Goal: Task Accomplishment & Management: Complete application form

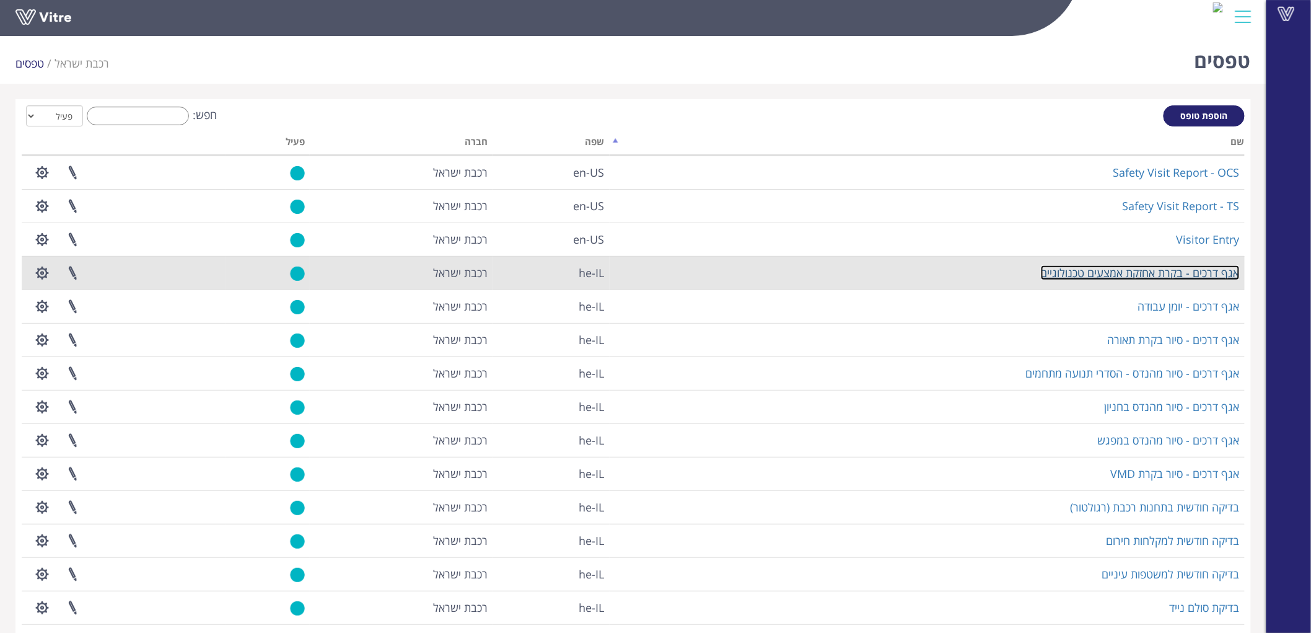
click at [1167, 271] on link "אגף דרכים - בקרת אחזקת אמצעים טכנולוגיים" at bounding box center [1140, 272] width 199 height 15
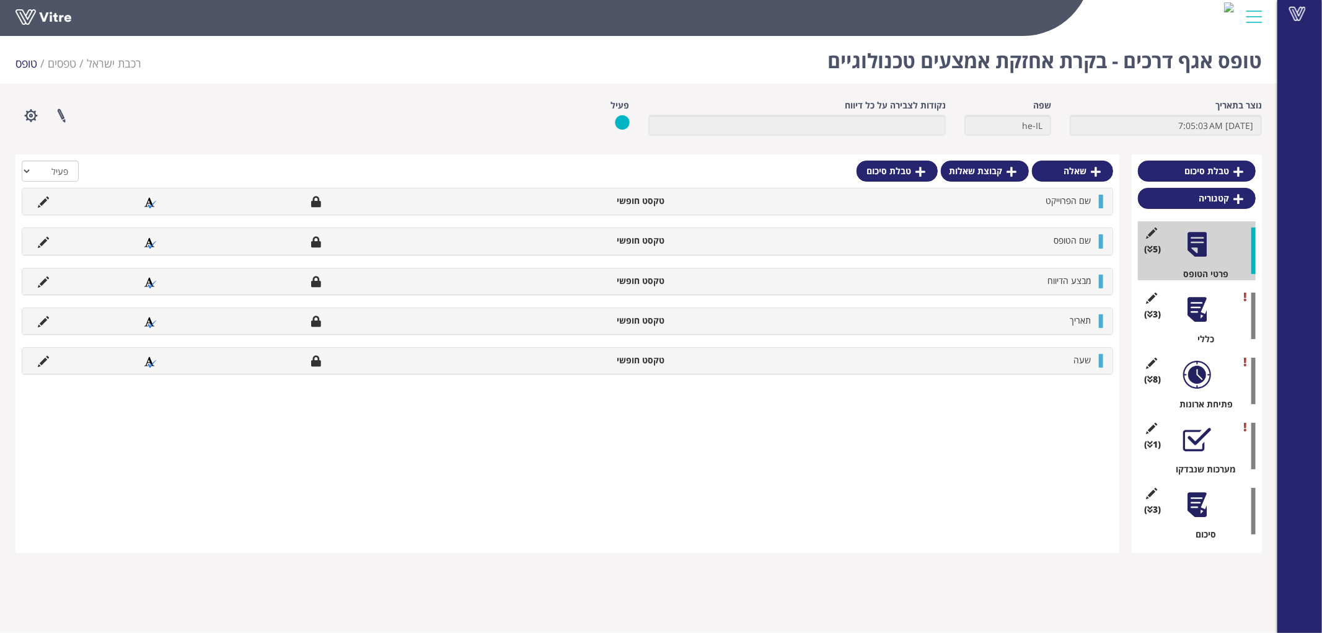
click at [1215, 311] on div "(3 ) כללי" at bounding box center [1197, 315] width 118 height 59
click at [1206, 311] on div at bounding box center [1197, 310] width 28 height 28
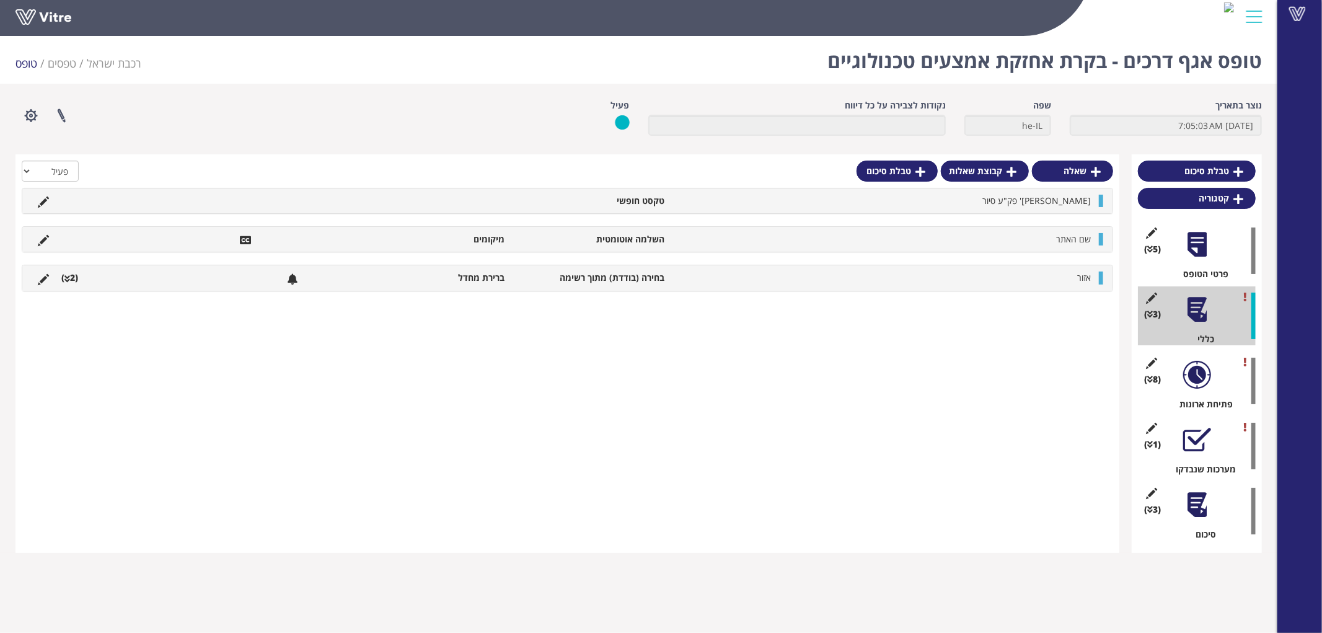
click at [1199, 362] on div at bounding box center [1197, 375] width 28 height 28
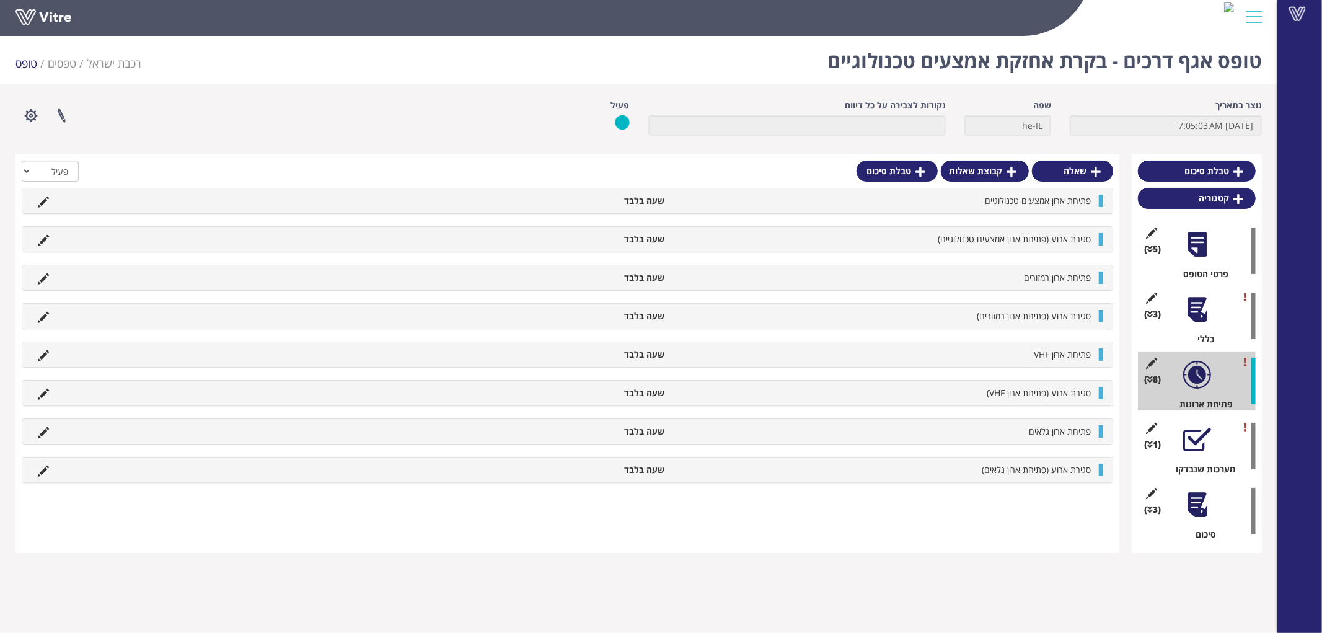
click at [1191, 430] on div at bounding box center [1197, 440] width 28 height 28
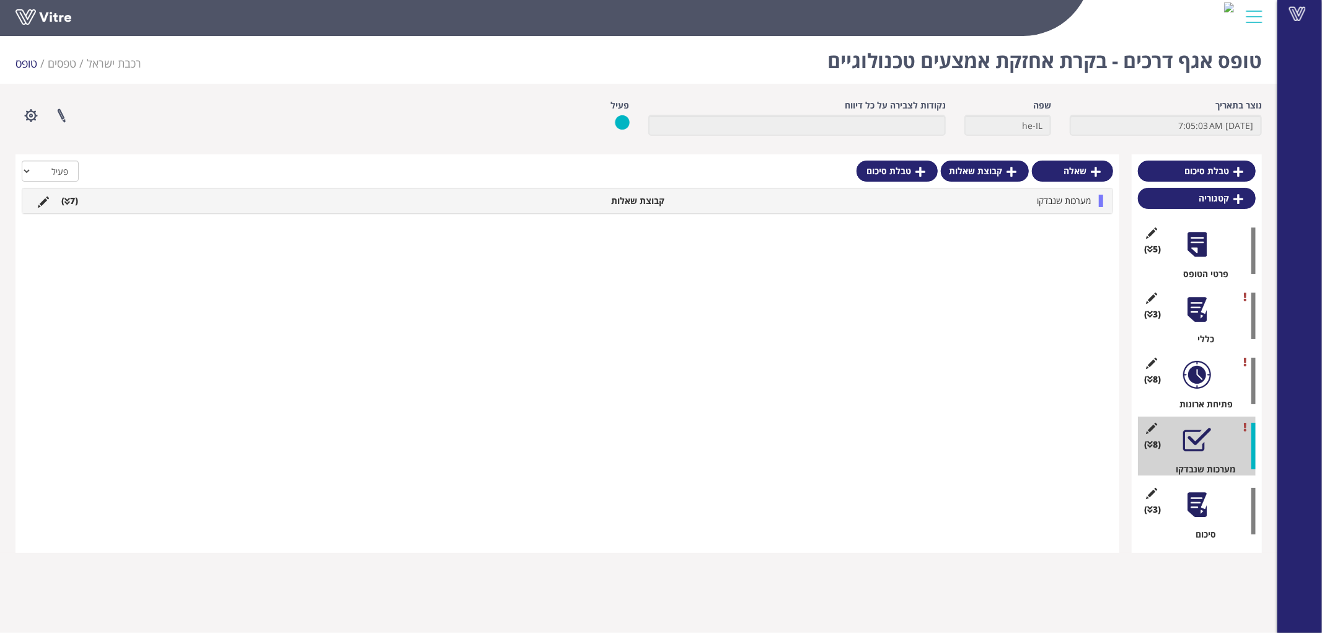
click at [1189, 498] on div at bounding box center [1197, 505] width 28 height 28
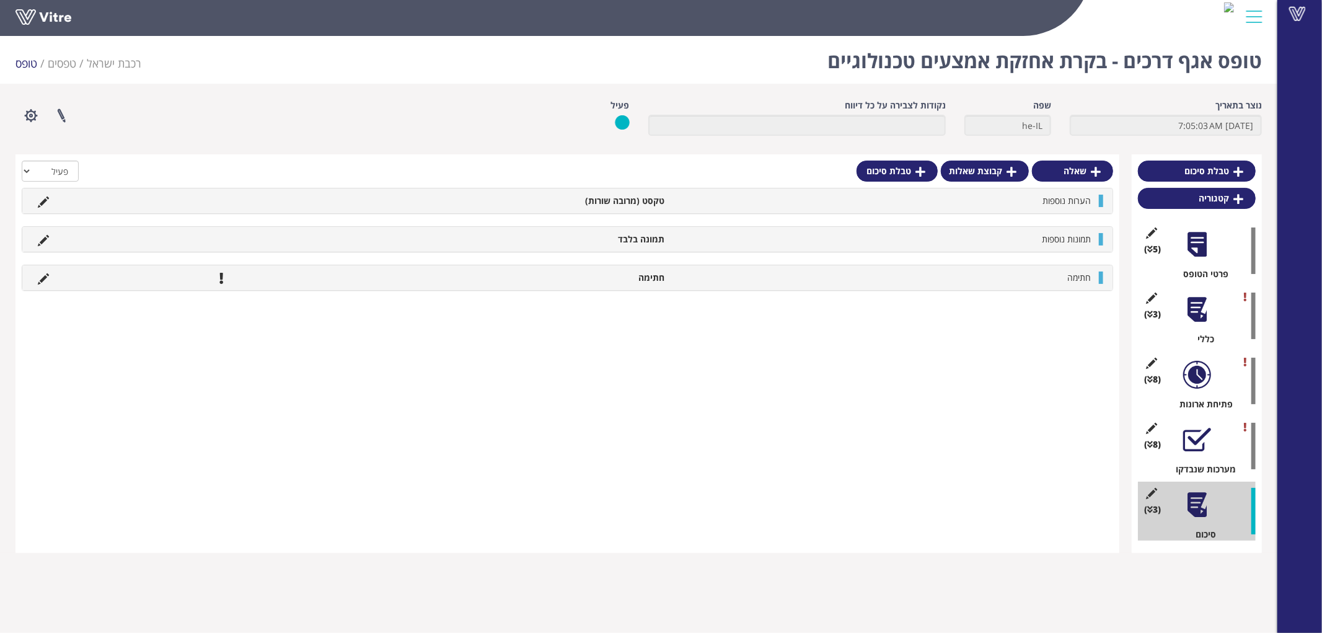
click at [1190, 306] on div at bounding box center [1197, 310] width 28 height 28
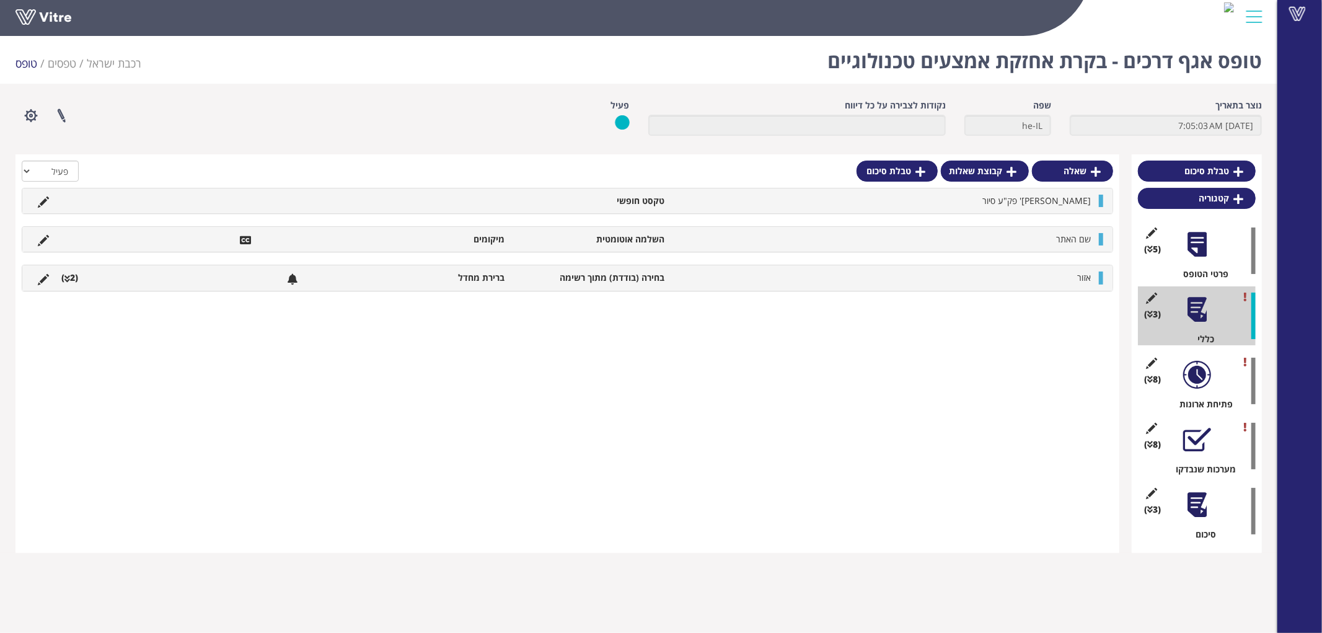
click at [641, 274] on li "בחירה (בודדת) מתוך רשימה" at bounding box center [591, 277] width 160 height 12
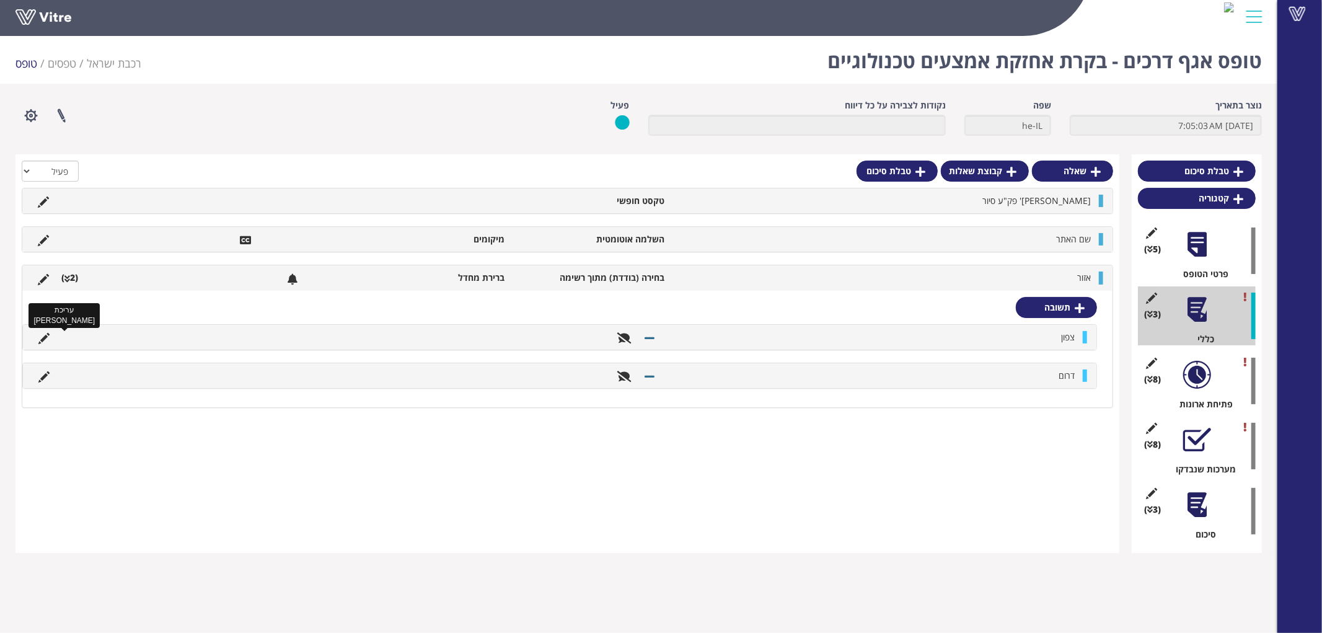
click at [48, 338] on icon at bounding box center [43, 338] width 11 height 11
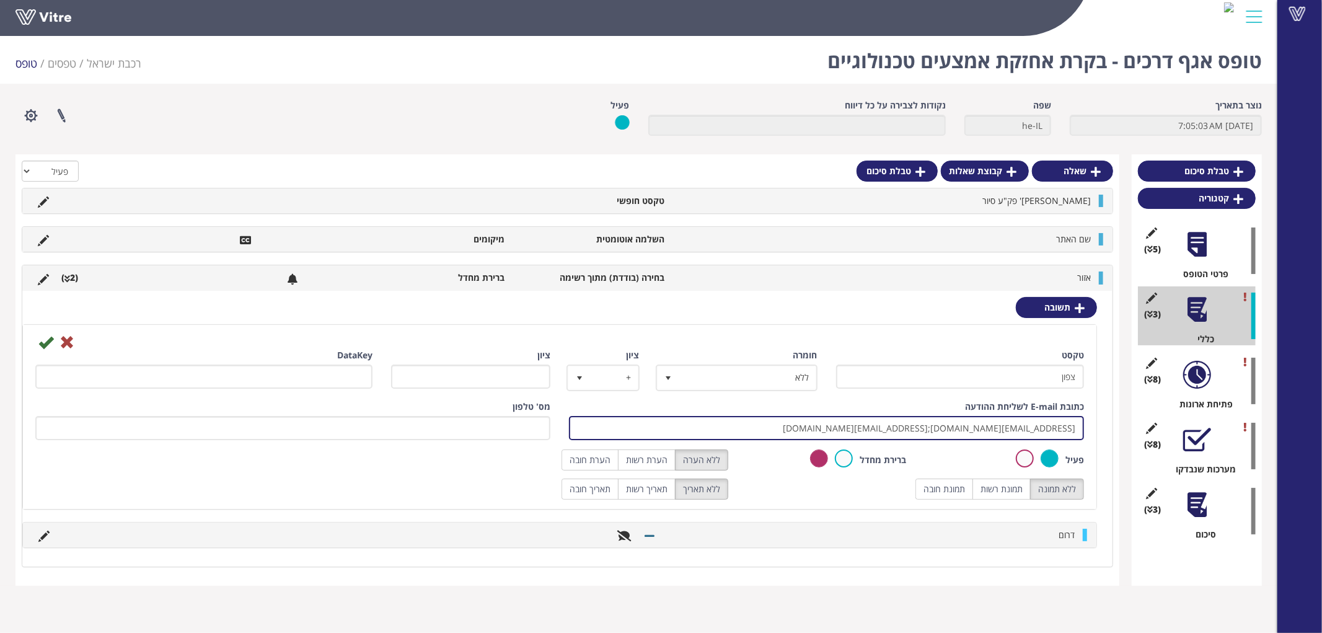
click at [857, 426] on input "[EMAIL_ADDRESS][DOMAIN_NAME];[EMAIL_ADDRESS][DOMAIN_NAME]" at bounding box center [826, 428] width 515 height 24
type input "[EMAIL_ADDRESS][DOMAIN_NAME];[EMAIL_ADDRESS][DOMAIN_NAME]"
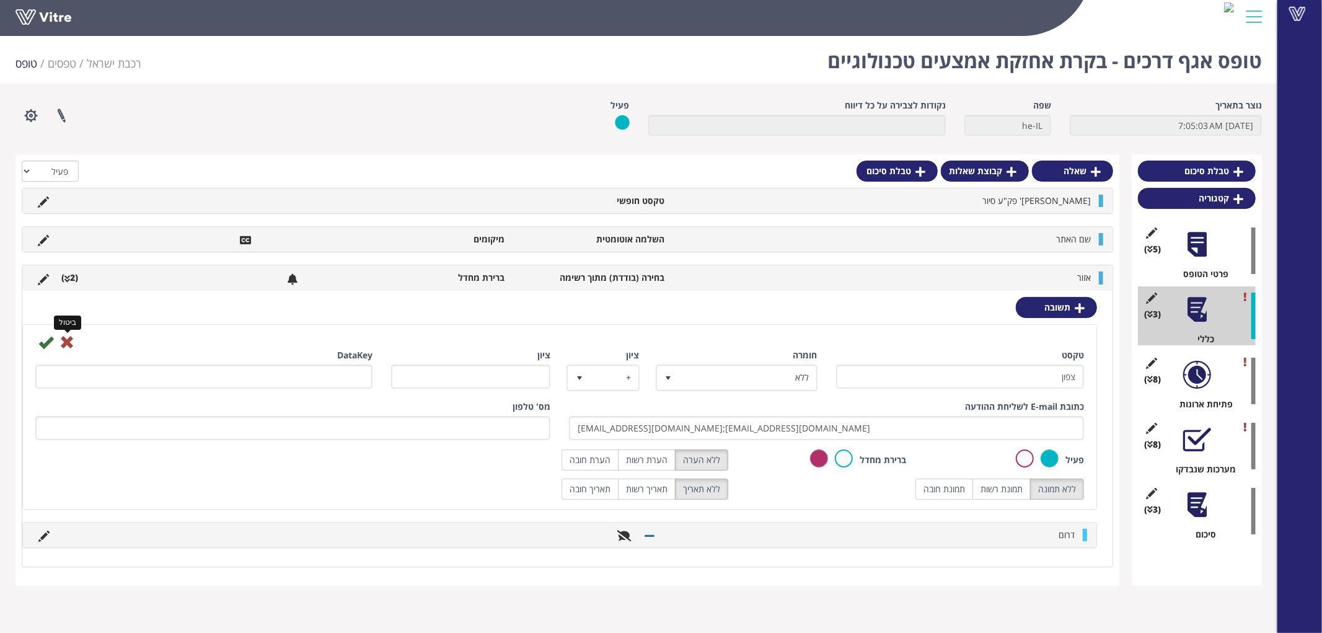
click at [66, 343] on icon at bounding box center [66, 342] width 15 height 15
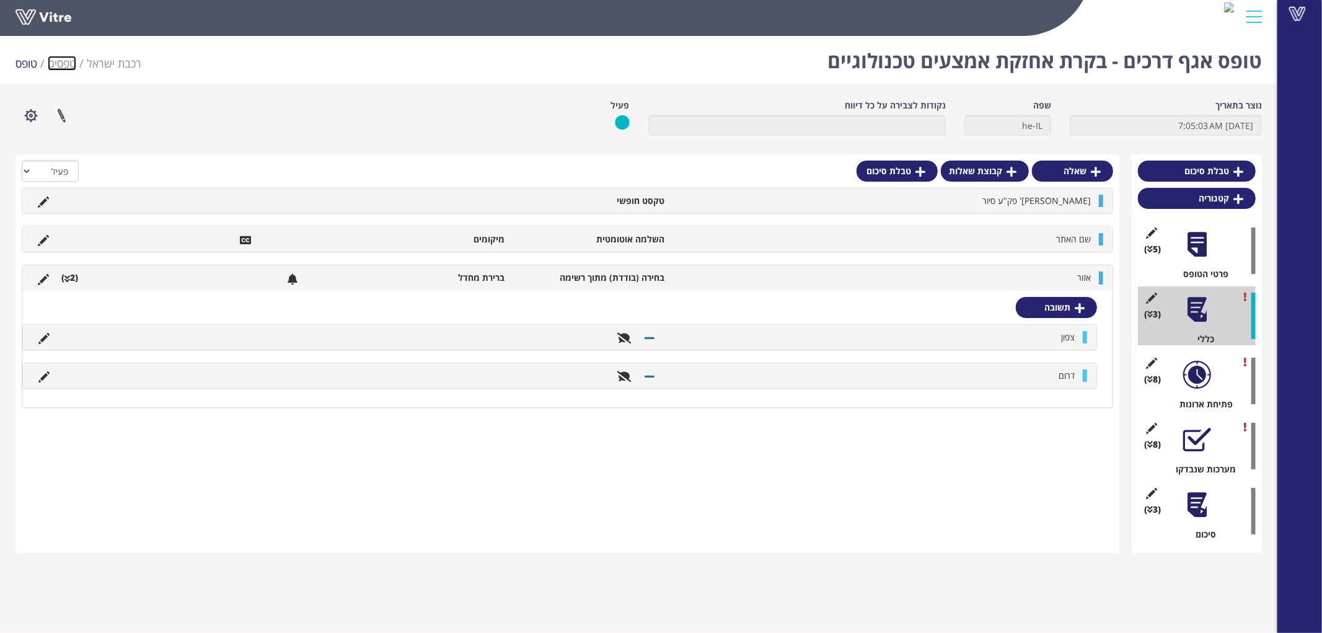
click at [63, 65] on link "טפסים" at bounding box center [62, 63] width 29 height 15
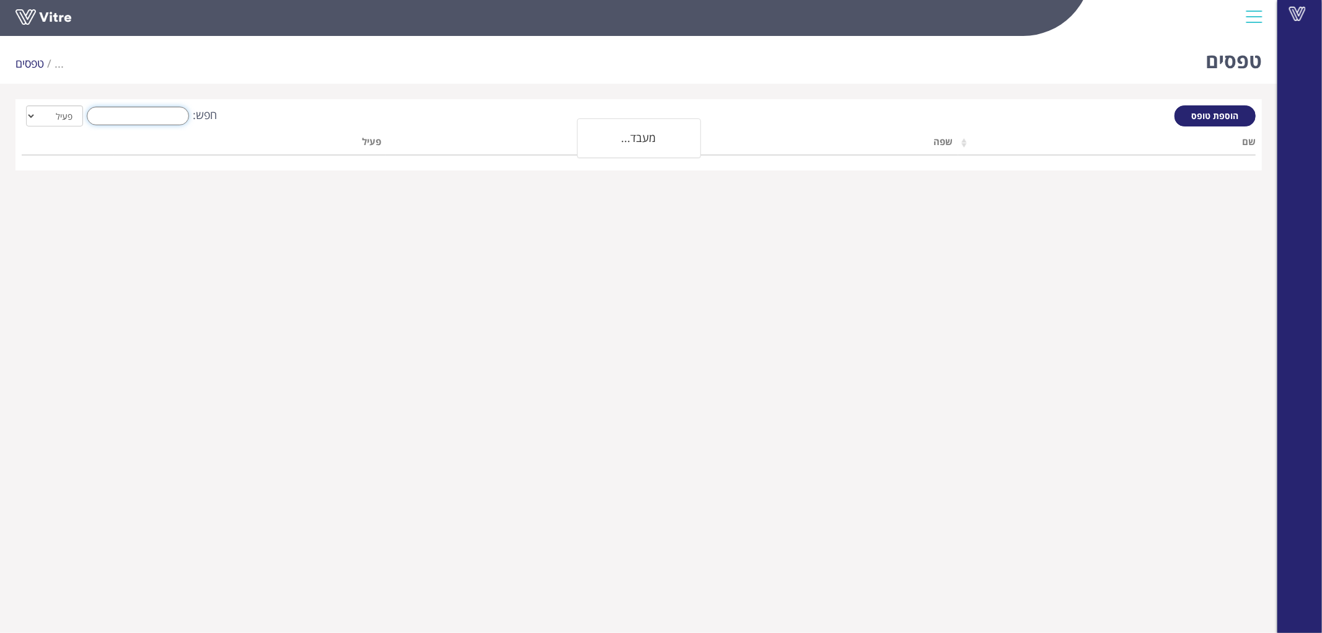
click at [125, 123] on input "חפש:" at bounding box center [138, 116] width 102 height 19
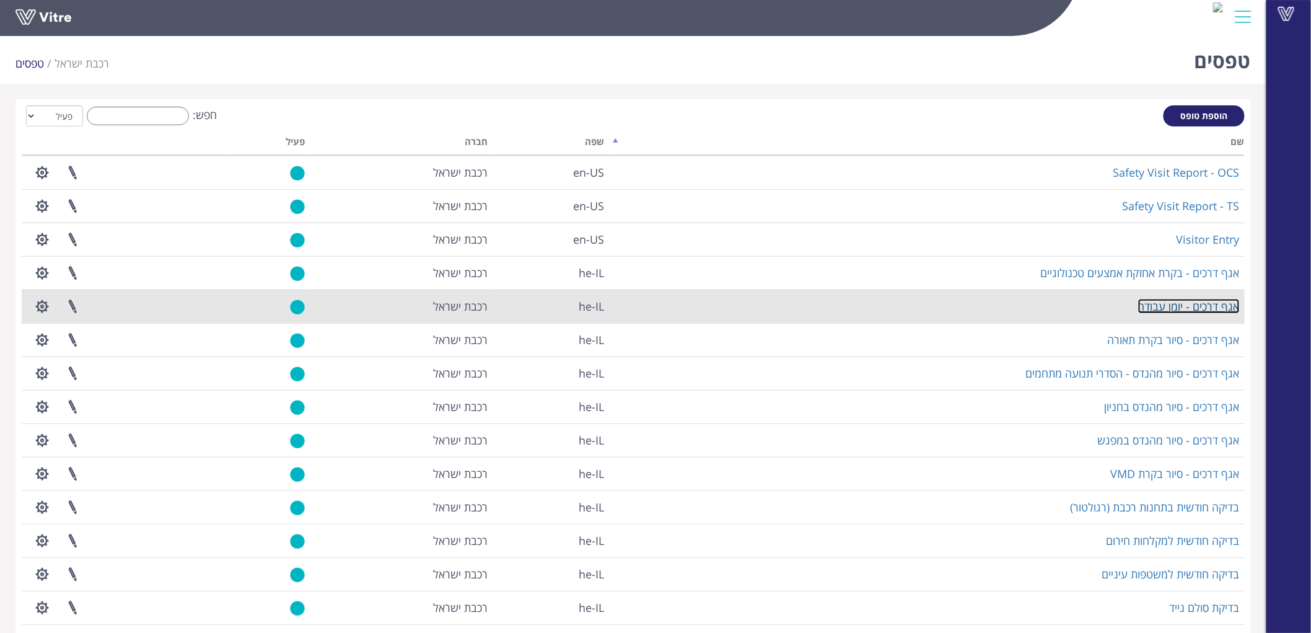
click at [1169, 307] on link "אגף דרכים - יומן עבודה" at bounding box center [1189, 306] width 102 height 15
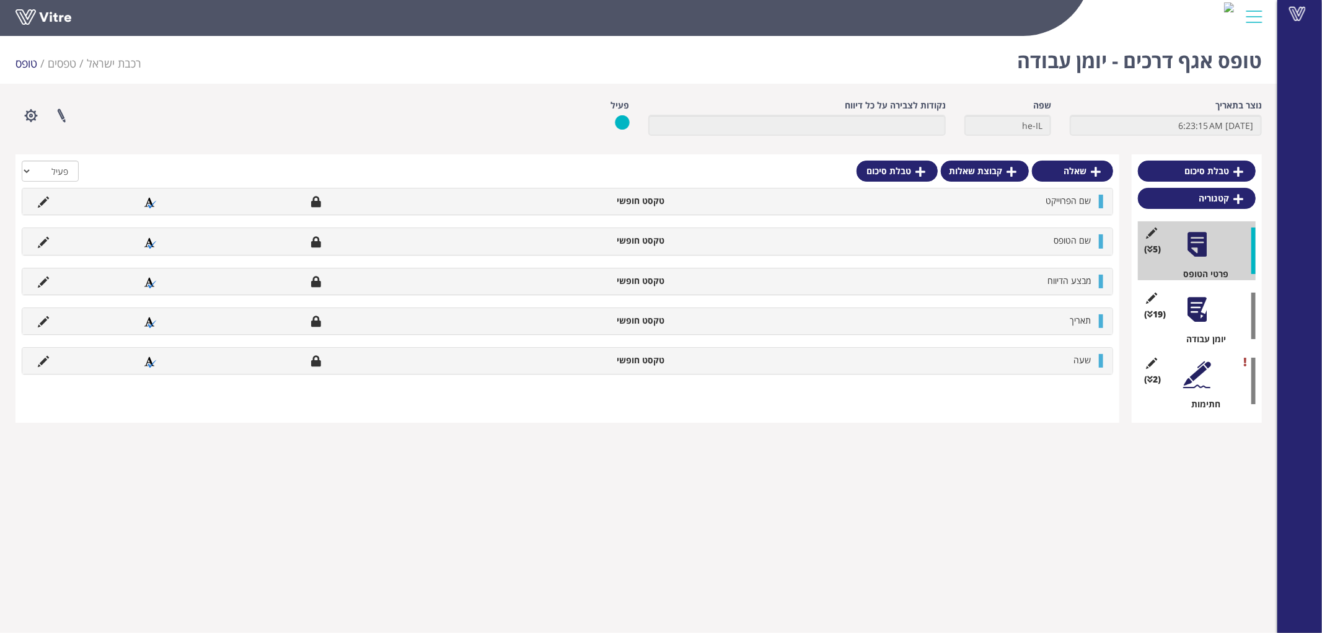
click at [1197, 306] on div at bounding box center [1197, 310] width 28 height 28
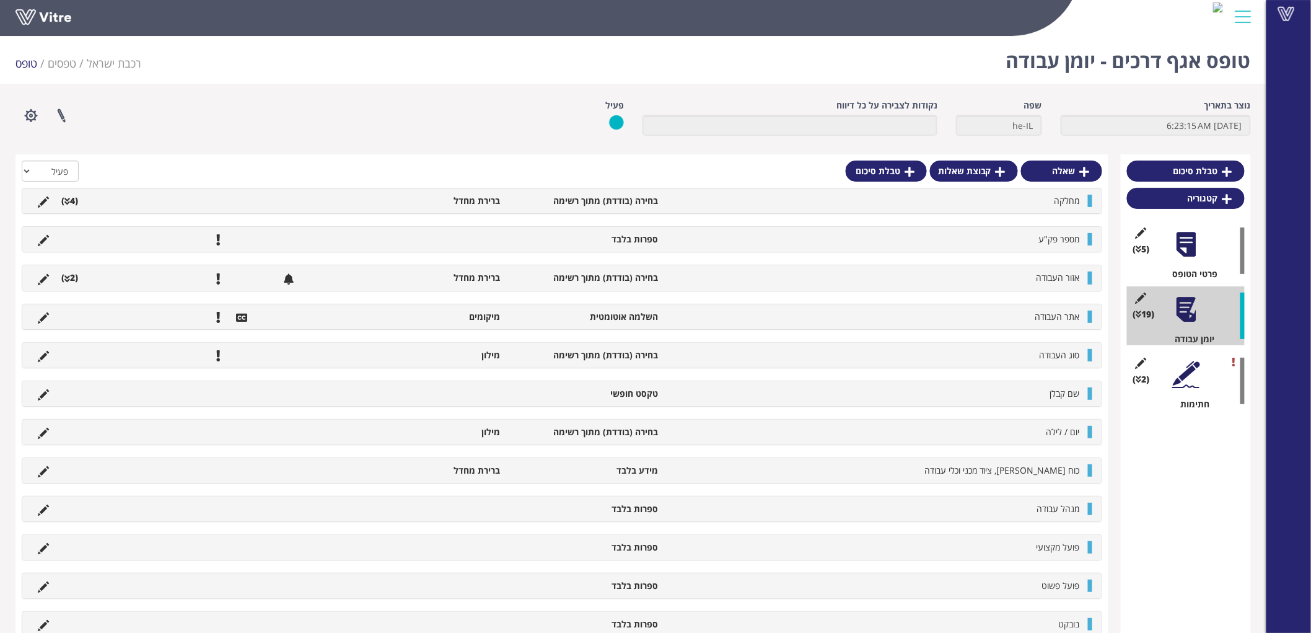
click at [392, 282] on li "ברירת מחדל" at bounding box center [427, 277] width 158 height 12
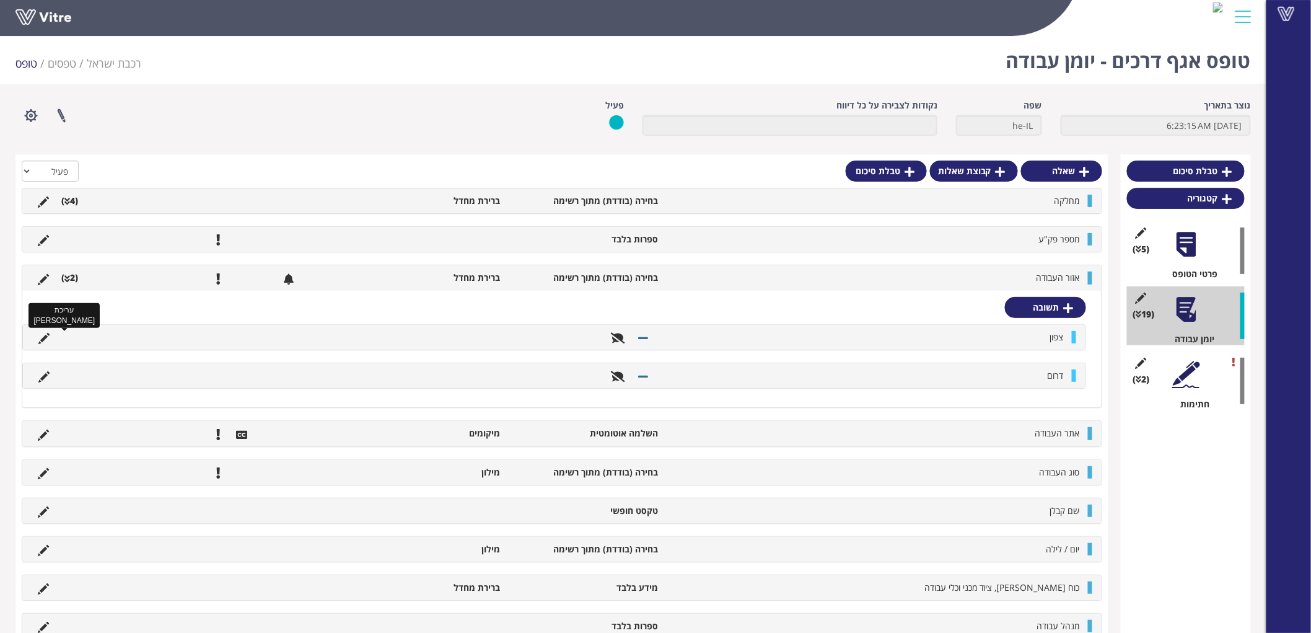
click at [45, 337] on icon at bounding box center [43, 338] width 11 height 11
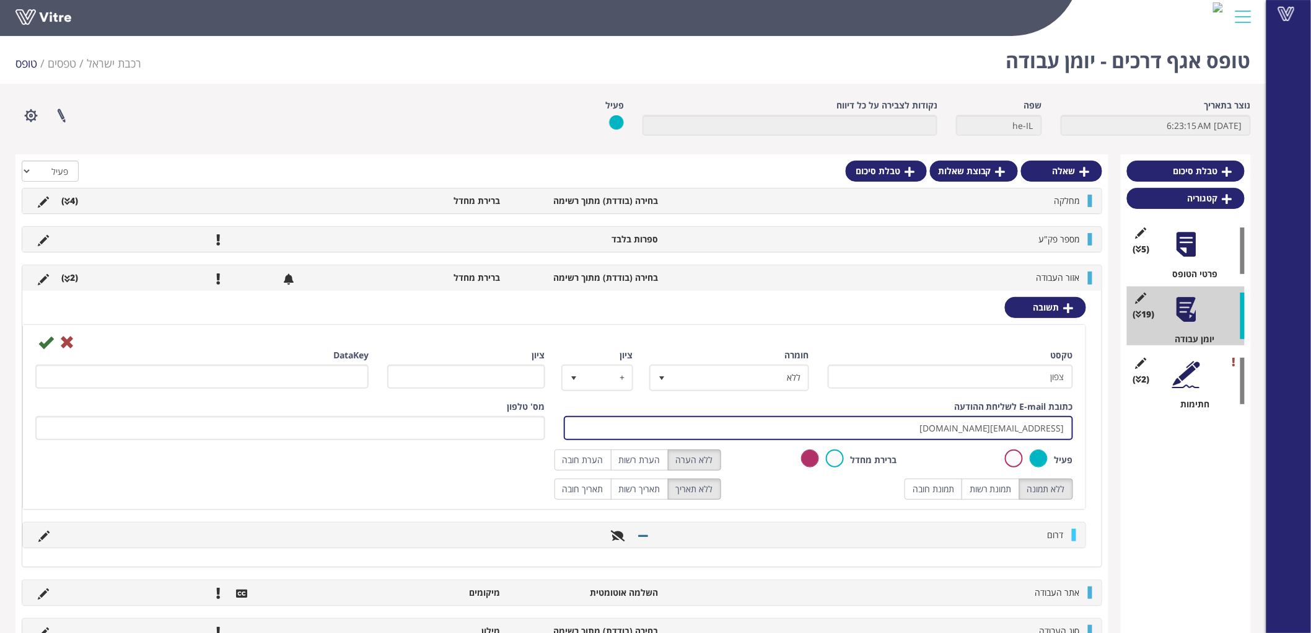
drag, startPoint x: 920, startPoint y: 429, endPoint x: 1199, endPoint y: 442, distance: 279.8
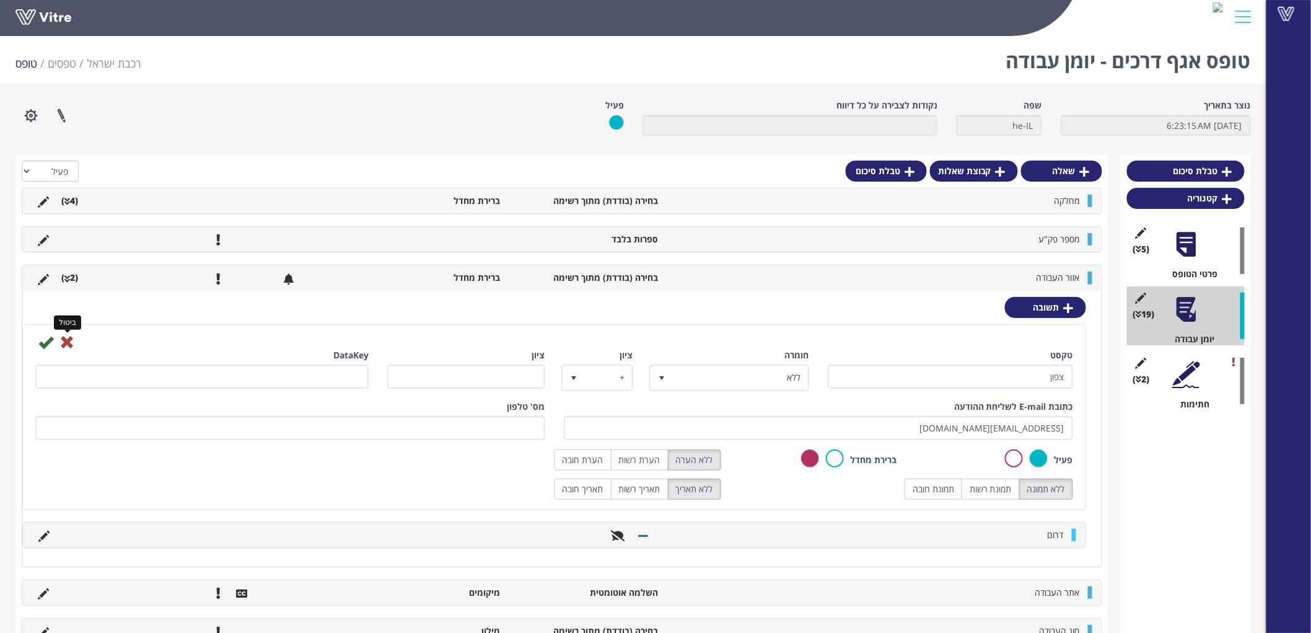
click at [71, 340] on icon at bounding box center [66, 342] width 15 height 15
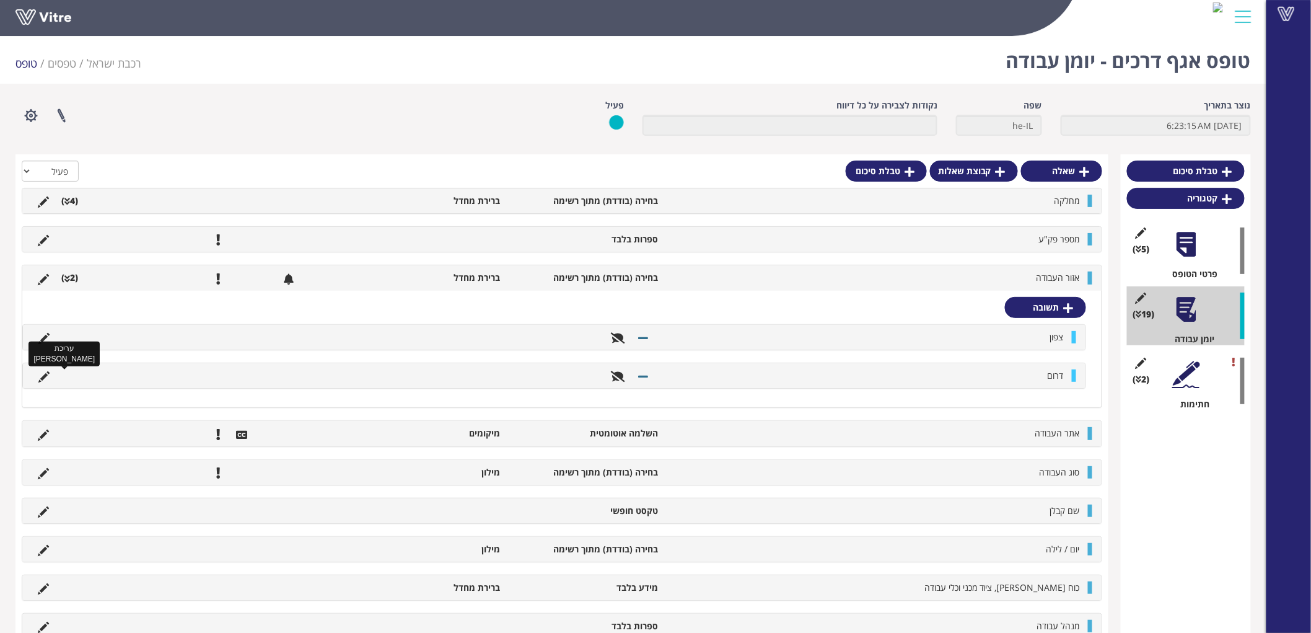
click at [42, 377] on icon at bounding box center [43, 376] width 11 height 11
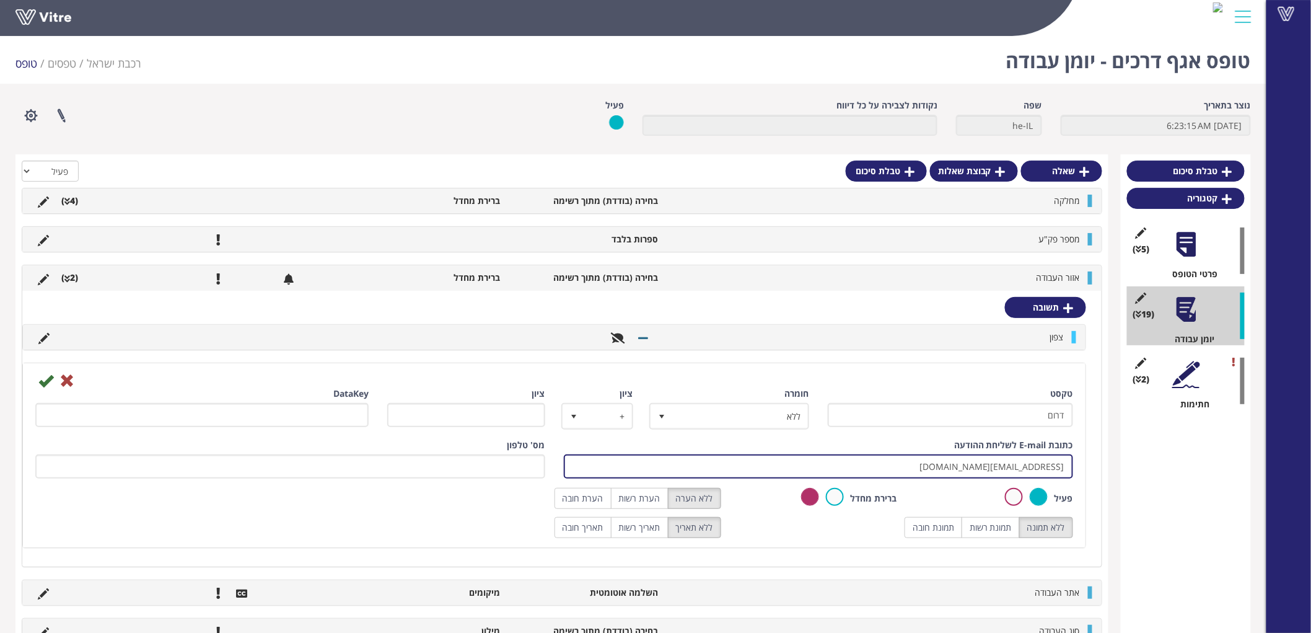
click at [862, 463] on input "VitreEngineerTourSouth@rail.co.il" at bounding box center [819, 466] width 510 height 24
click at [845, 467] on input "VitreEngineerTourSouth@rail.co.il" at bounding box center [819, 466] width 510 height 24
paste input "hagaybd@rail.co.il"
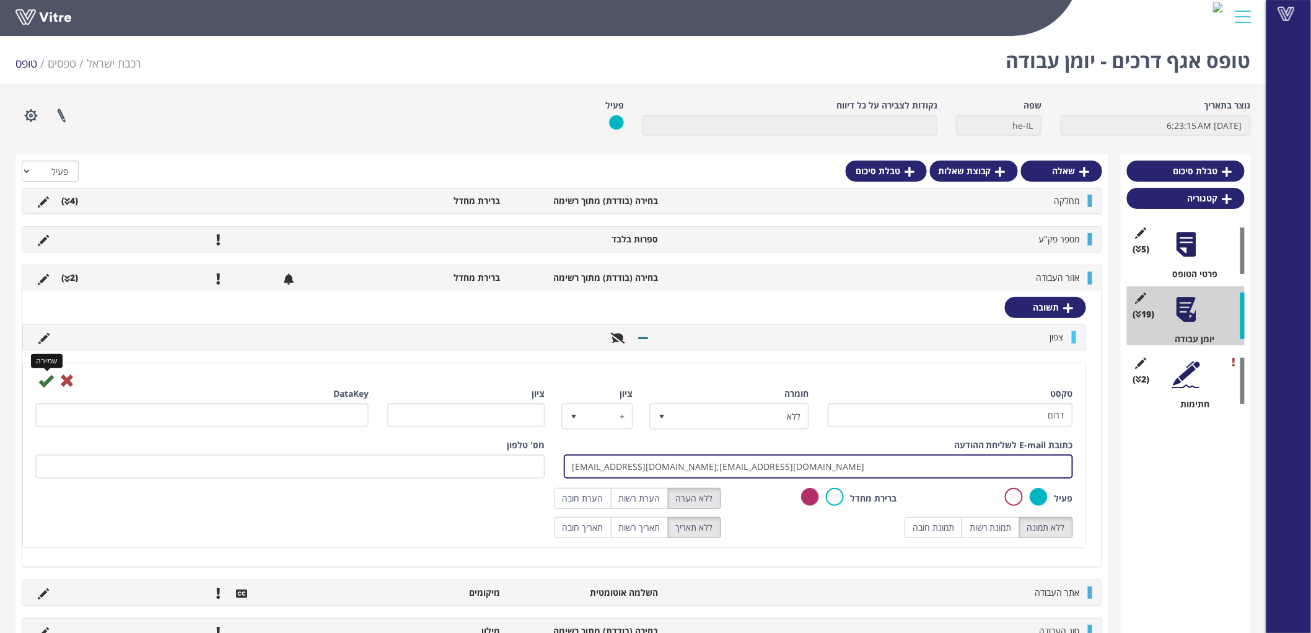
type input "VitreEngineerTourSouth@rail.co.il;hagaybd@rail.co.il"
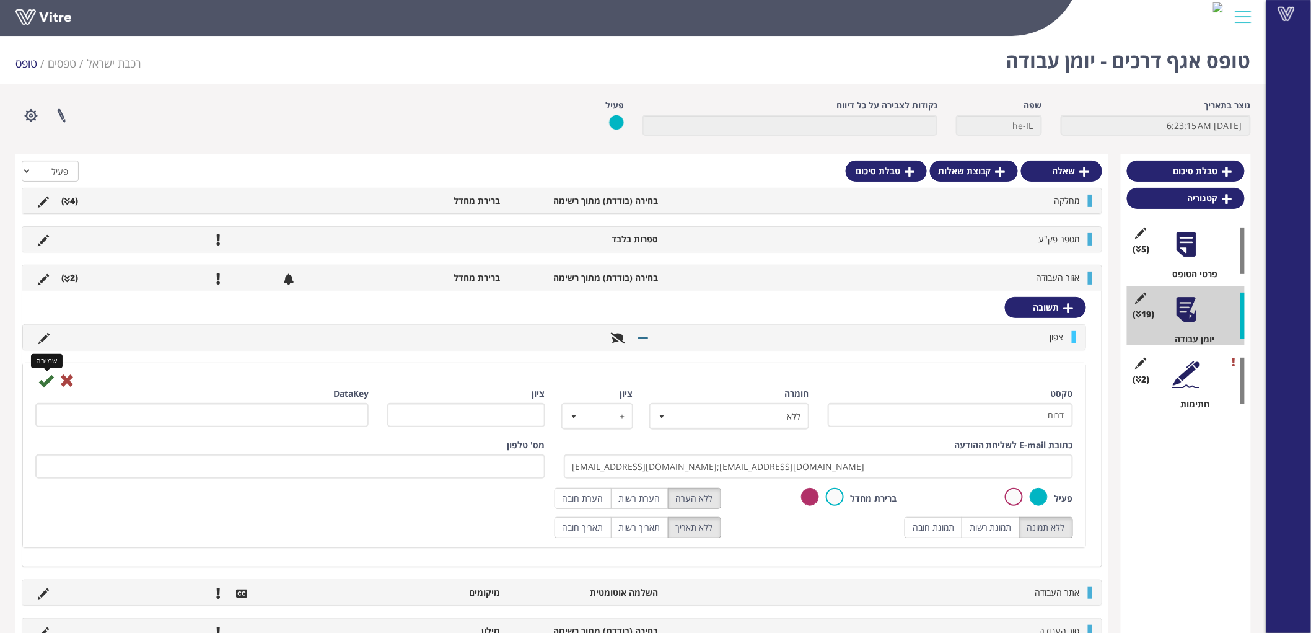
click at [51, 382] on icon at bounding box center [45, 380] width 15 height 15
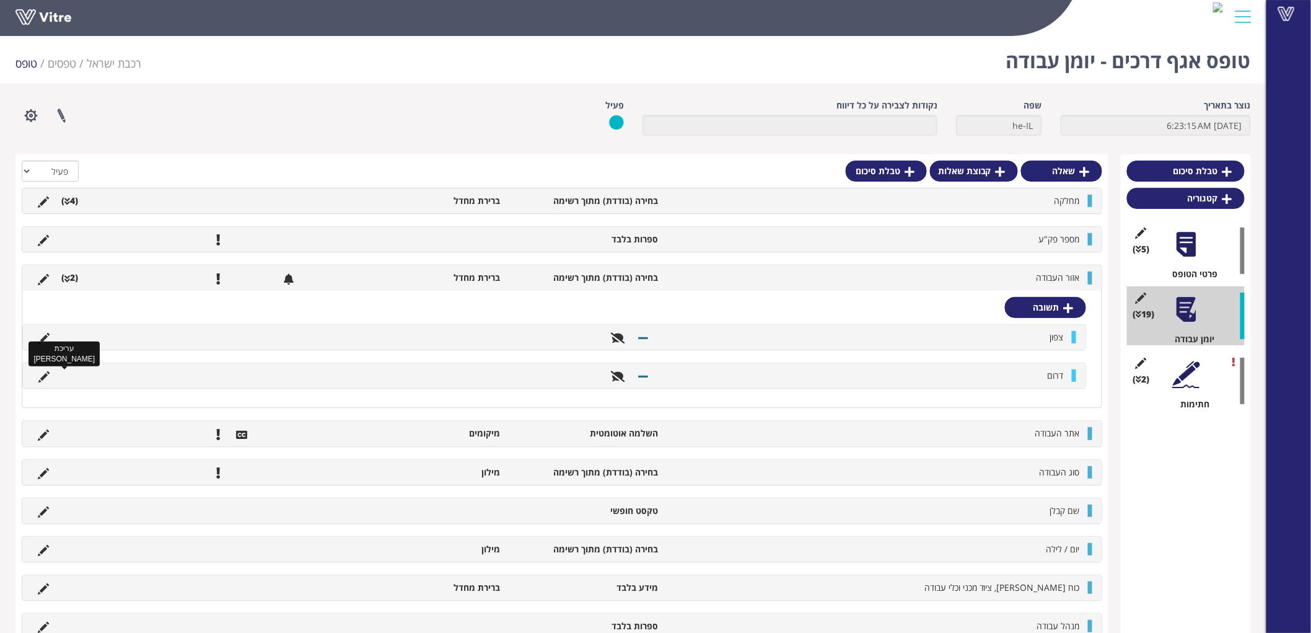
click at [47, 377] on icon at bounding box center [43, 376] width 11 height 11
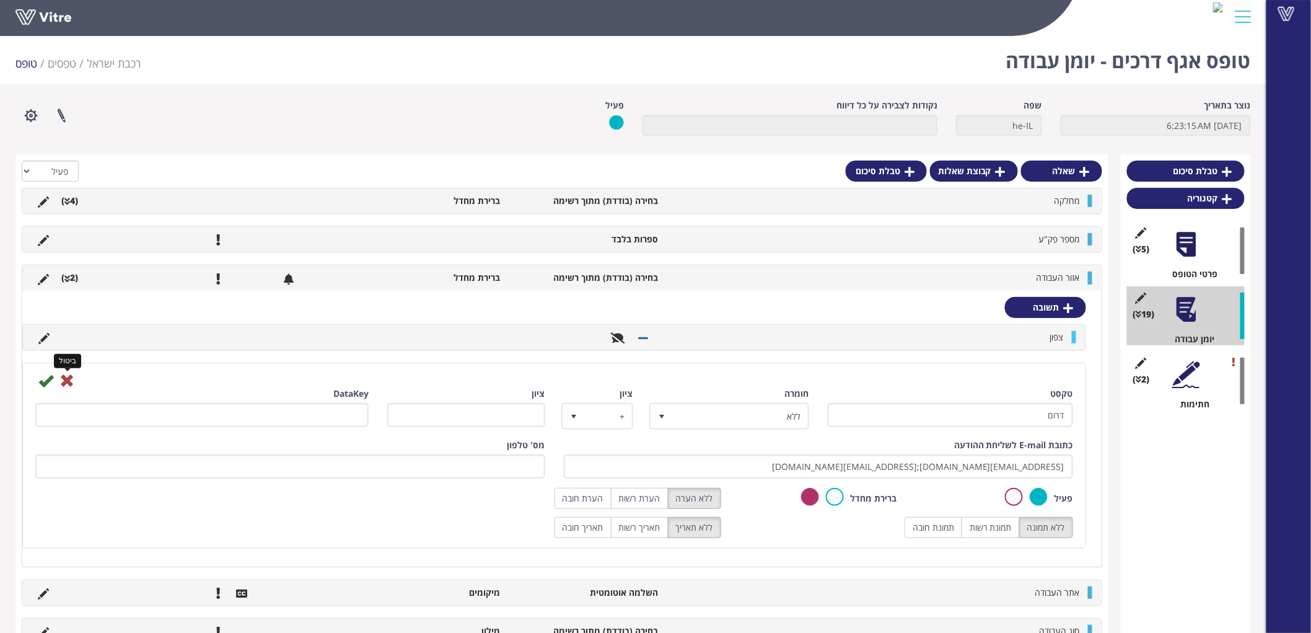
click at [71, 379] on icon at bounding box center [66, 380] width 15 height 15
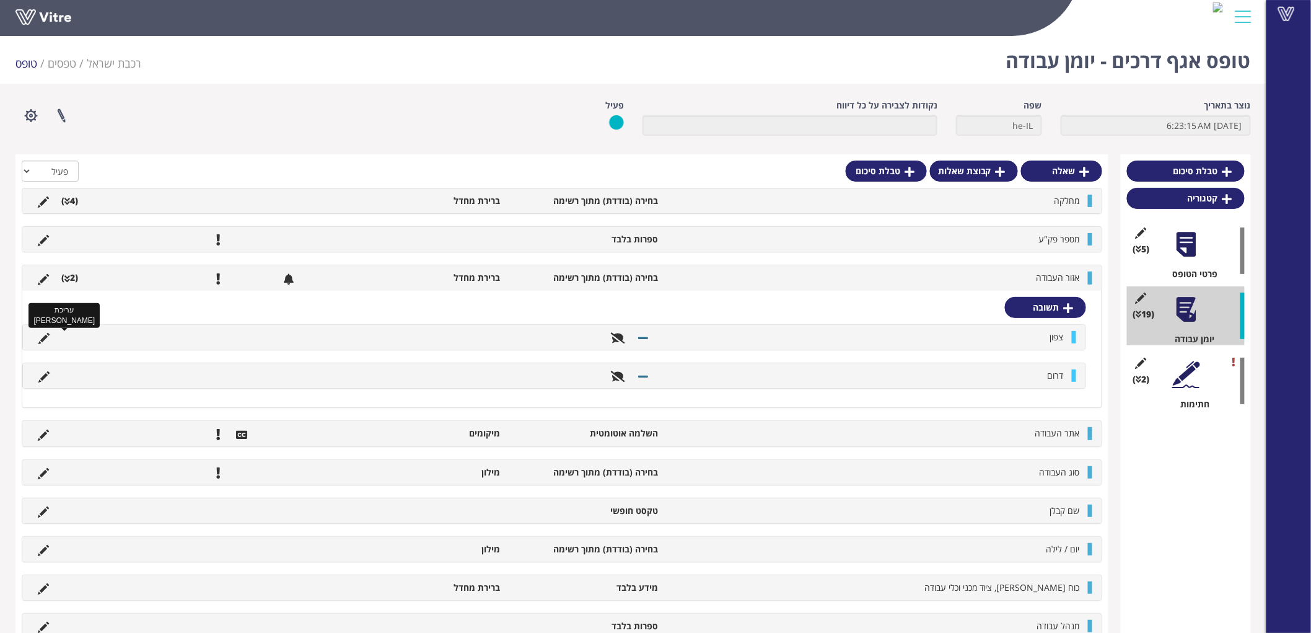
click at [46, 336] on icon at bounding box center [43, 338] width 11 height 11
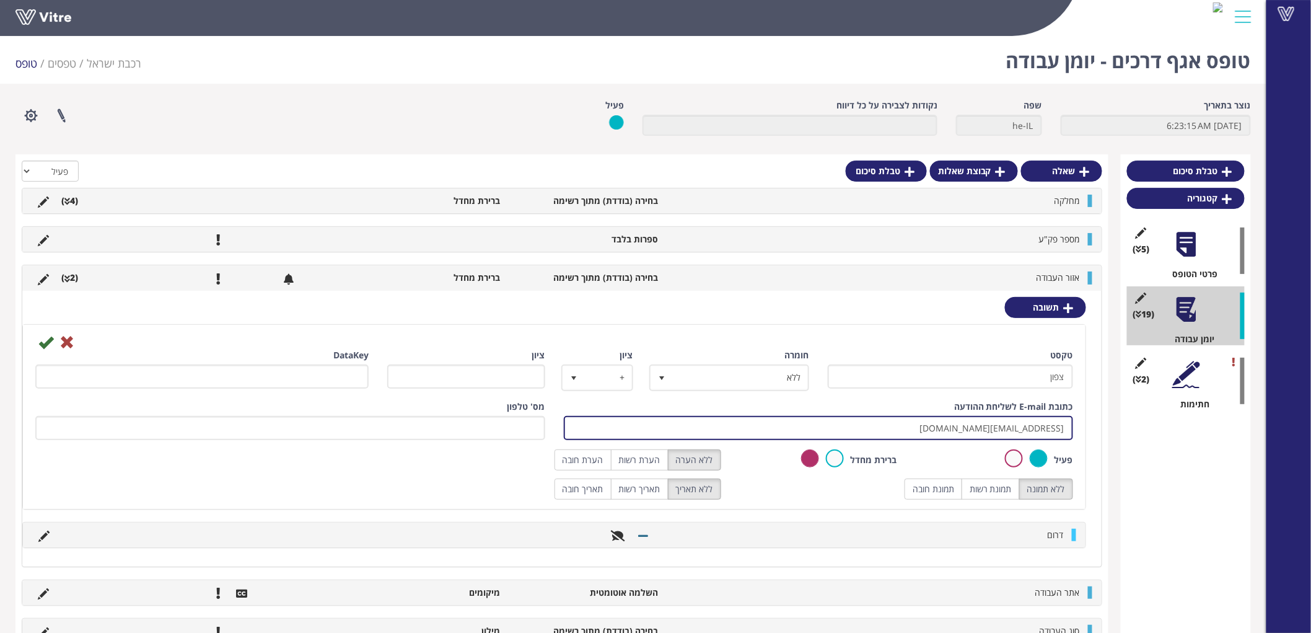
click at [922, 428] on input "VitreEngineerTourNorth@rail.co.il" at bounding box center [819, 428] width 510 height 24
paste input "hagaybd@rail.co.il"
type input "VitreEngineerTourNorth@rail.co.il;hagaybd@rail.co.il"
click at [42, 339] on icon at bounding box center [45, 342] width 15 height 15
